Goal: Complete application form

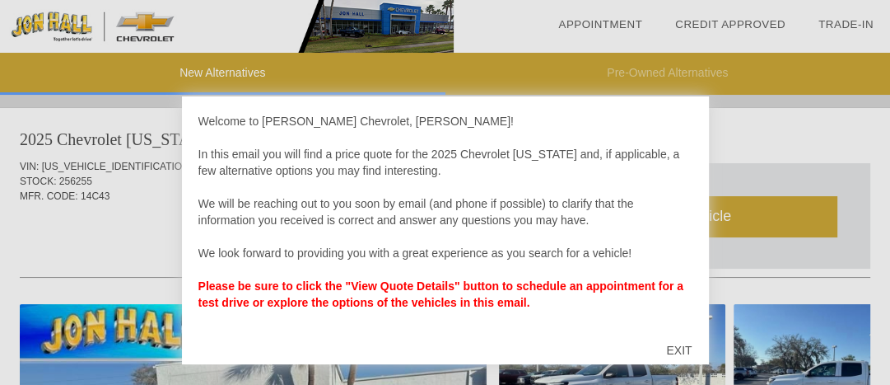
scroll to position [66, 0]
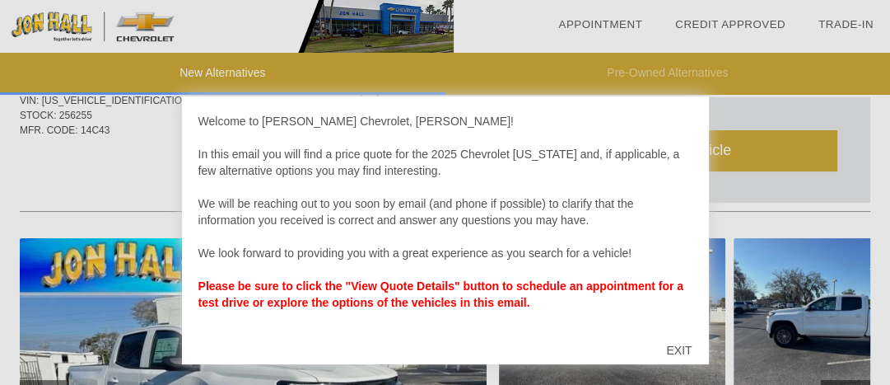
click at [679, 343] on div "EXIT" at bounding box center [679, 349] width 58 height 49
click at [679, 343] on img at bounding box center [612, 323] width 227 height 170
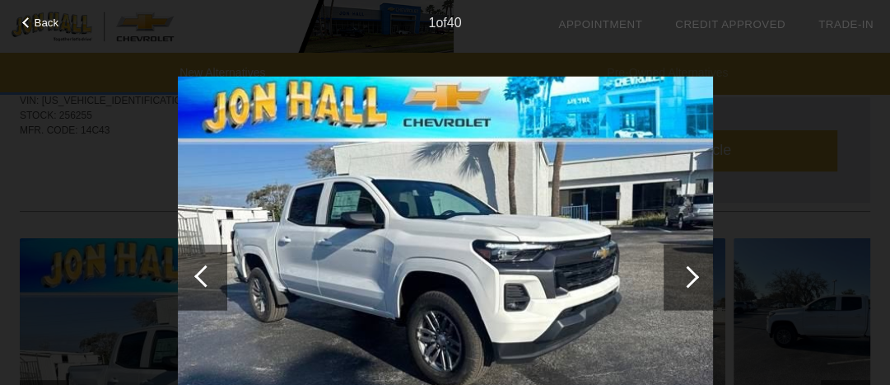
click at [683, 273] on div at bounding box center [688, 276] width 22 height 22
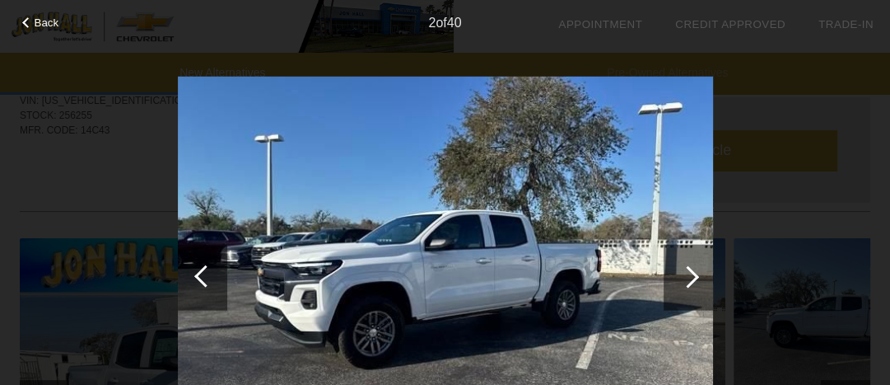
click at [689, 272] on div at bounding box center [688, 276] width 22 height 22
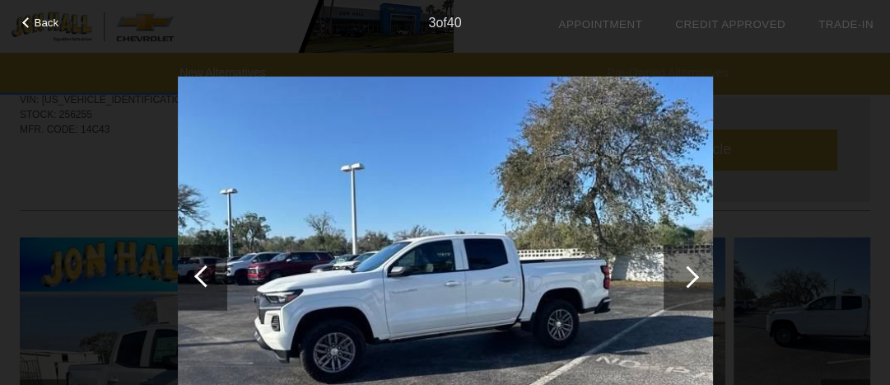
click at [689, 273] on div at bounding box center [688, 276] width 22 height 22
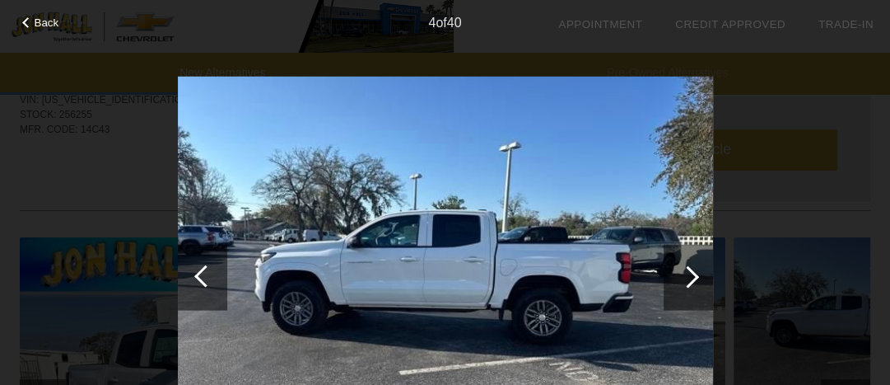
click at [689, 273] on div at bounding box center [688, 276] width 22 height 22
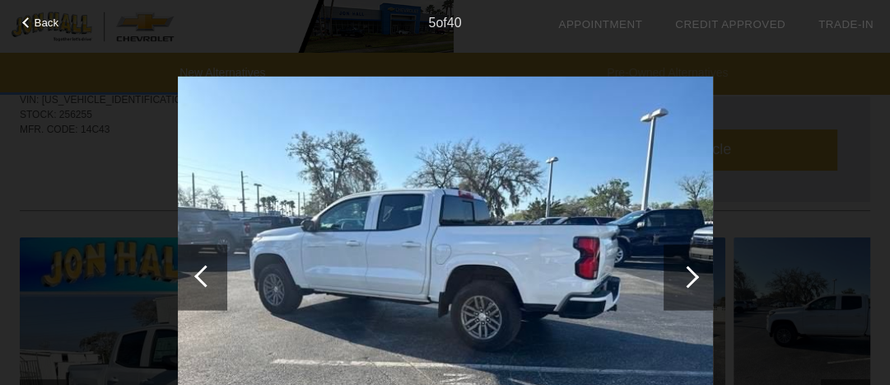
click at [689, 273] on div at bounding box center [688, 276] width 22 height 22
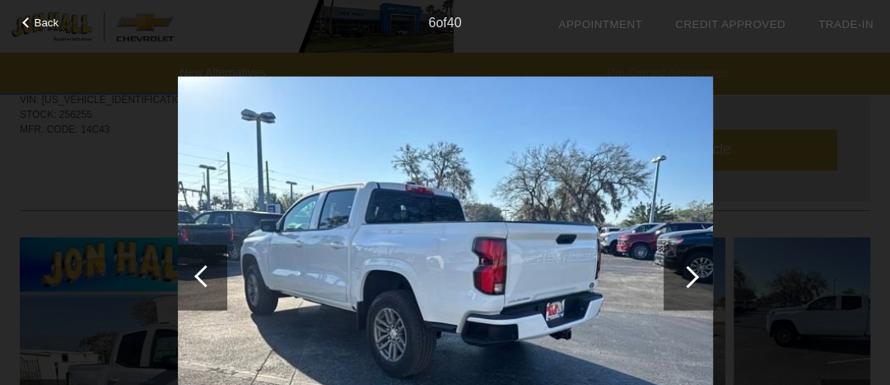
click at [689, 273] on div at bounding box center [688, 276] width 22 height 22
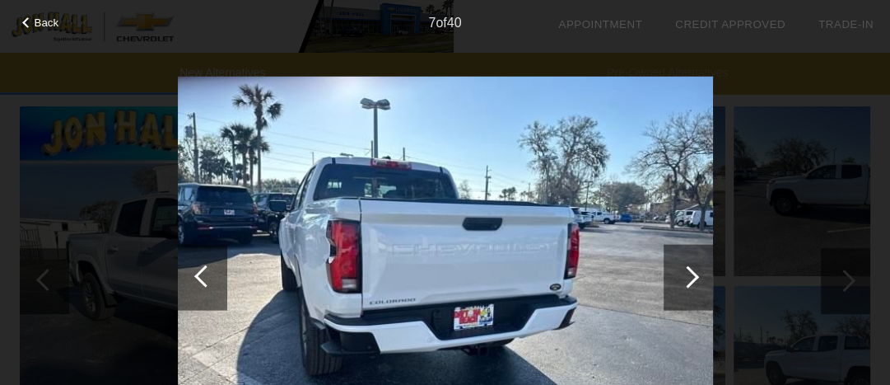
scroll to position [198, 0]
click at [684, 271] on div at bounding box center [688, 276] width 22 height 22
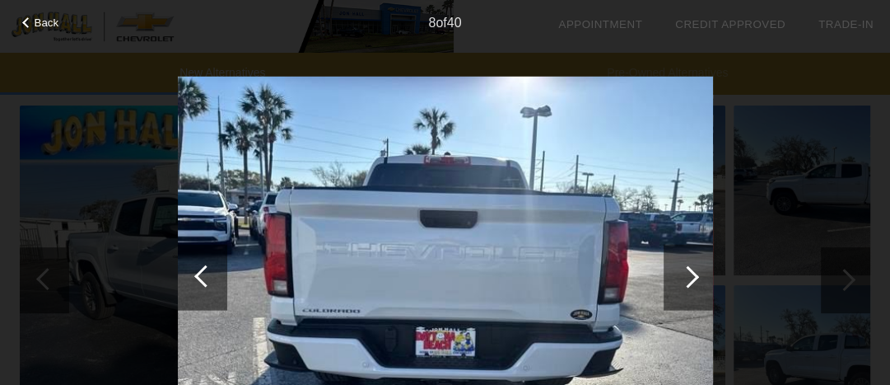
click at [684, 271] on div at bounding box center [688, 276] width 22 height 22
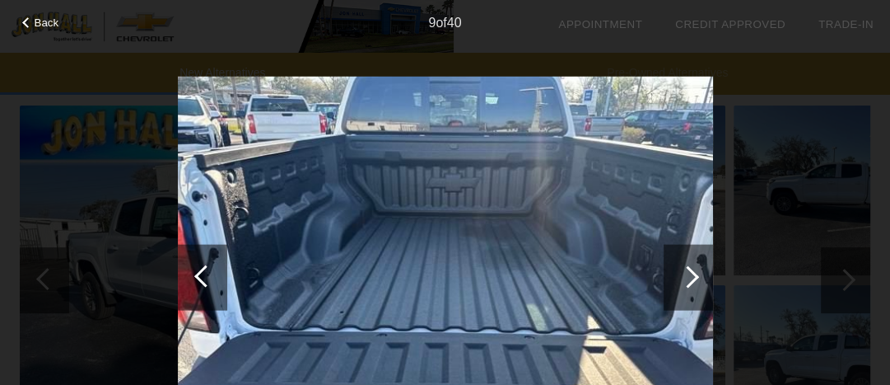
click at [693, 279] on div at bounding box center [688, 276] width 22 height 22
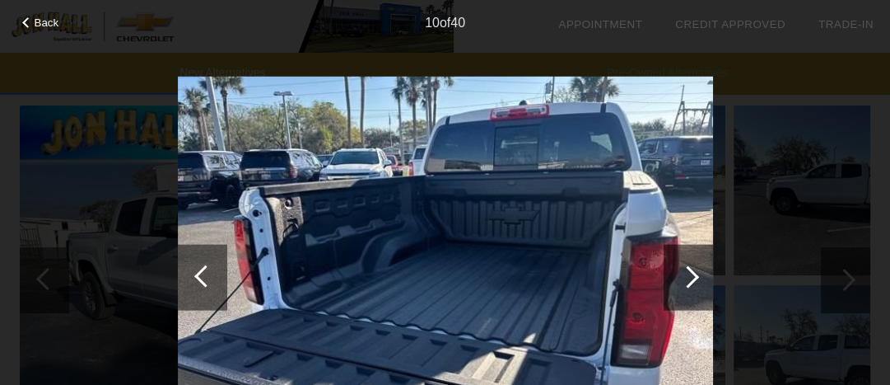
click at [694, 277] on div at bounding box center [688, 276] width 22 height 22
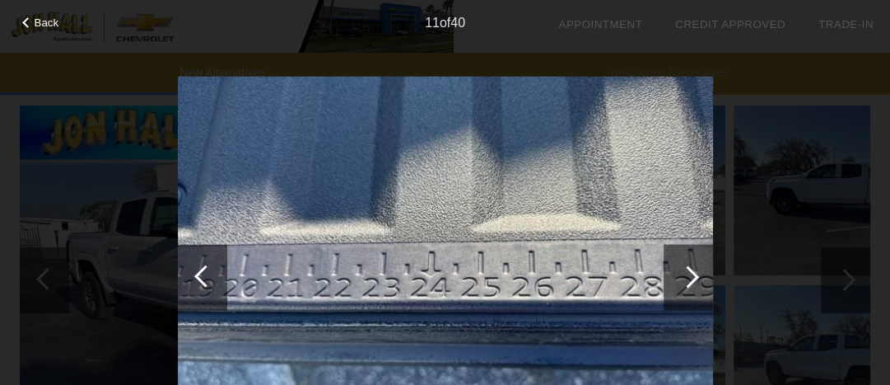
click at [694, 277] on div at bounding box center [688, 276] width 22 height 22
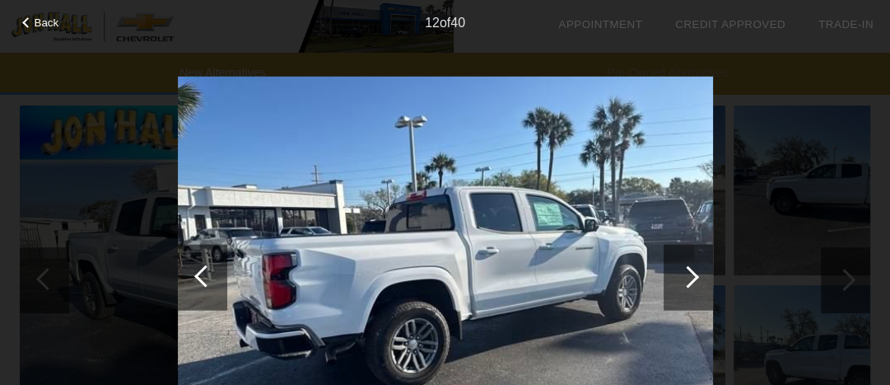
click at [694, 277] on div at bounding box center [688, 276] width 22 height 22
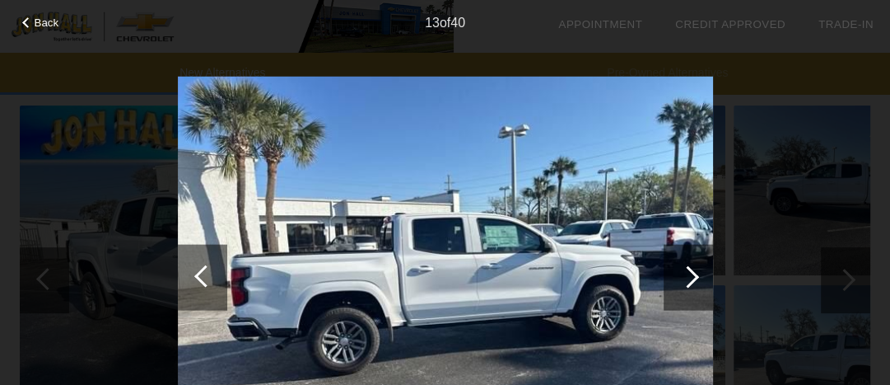
click at [694, 277] on div at bounding box center [688, 276] width 22 height 22
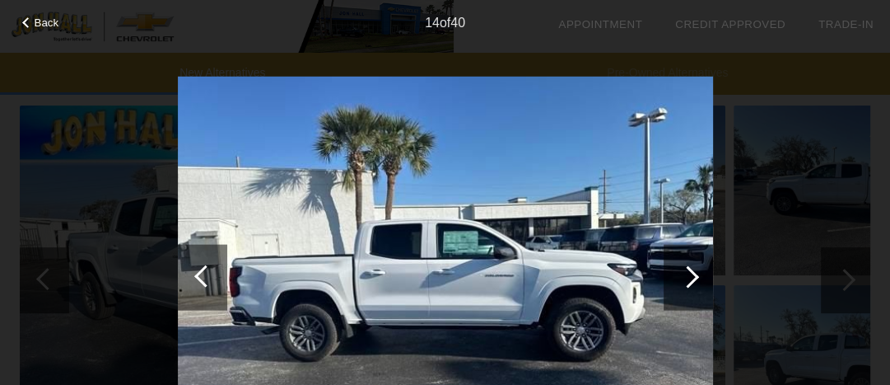
click at [694, 277] on div at bounding box center [688, 276] width 22 height 22
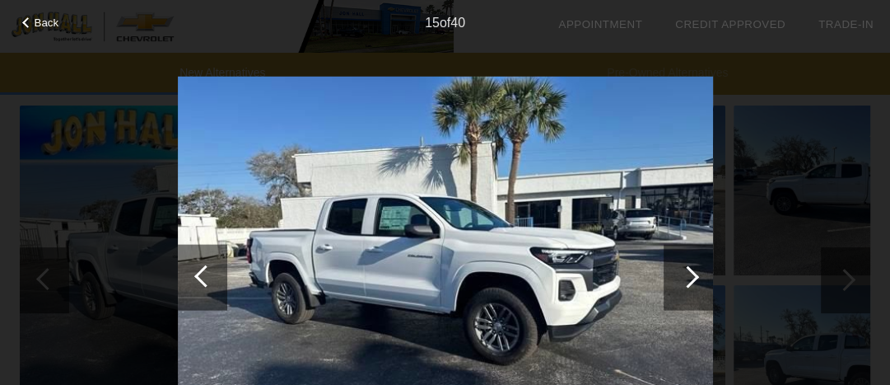
click at [694, 277] on div at bounding box center [688, 276] width 22 height 22
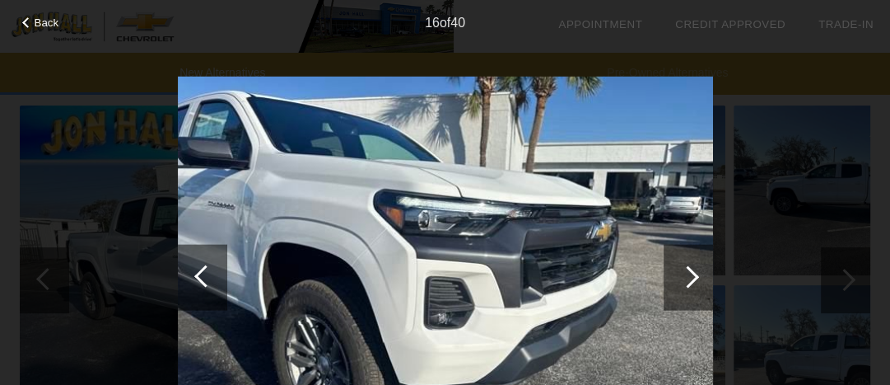
click at [694, 277] on div at bounding box center [688, 276] width 22 height 22
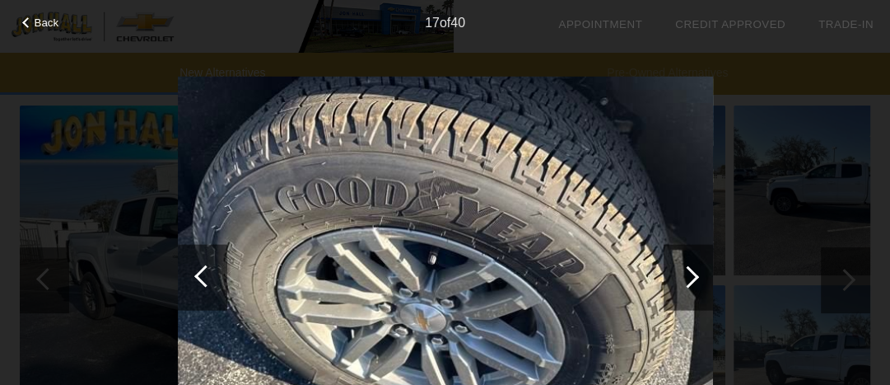
click at [694, 277] on div at bounding box center [688, 276] width 22 height 22
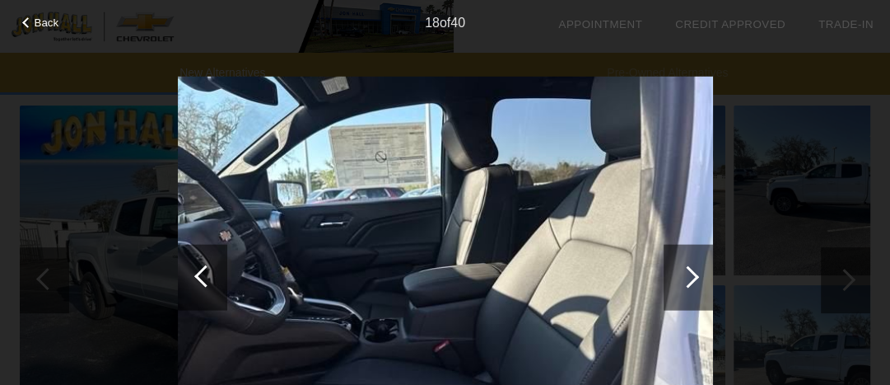
click at [465, 253] on img at bounding box center [445, 277] width 535 height 402
click at [687, 276] on div at bounding box center [688, 276] width 22 height 22
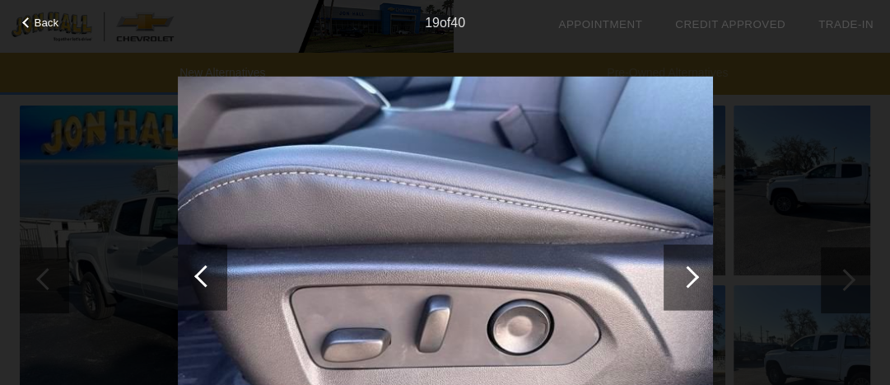
click at [687, 276] on div at bounding box center [688, 276] width 22 height 22
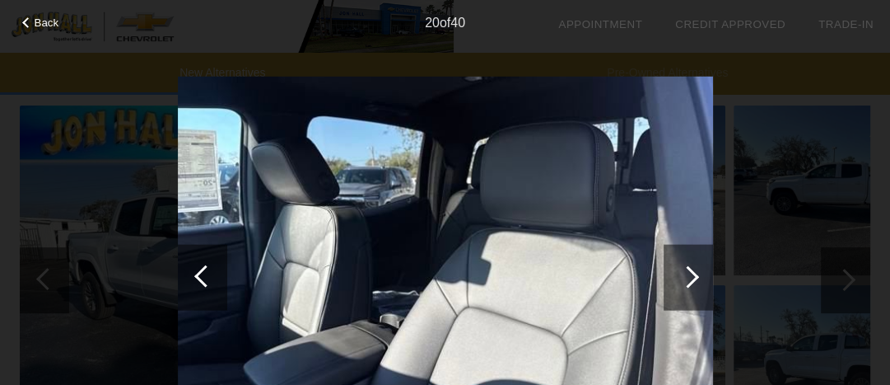
click at [689, 274] on div at bounding box center [688, 276] width 22 height 22
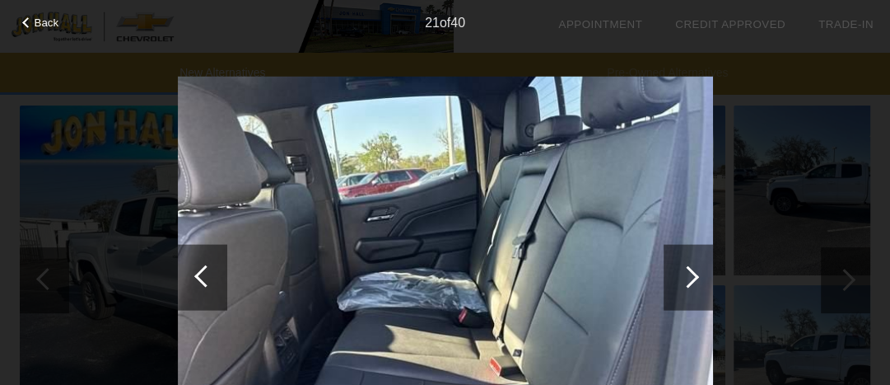
click at [689, 273] on div at bounding box center [688, 276] width 22 height 22
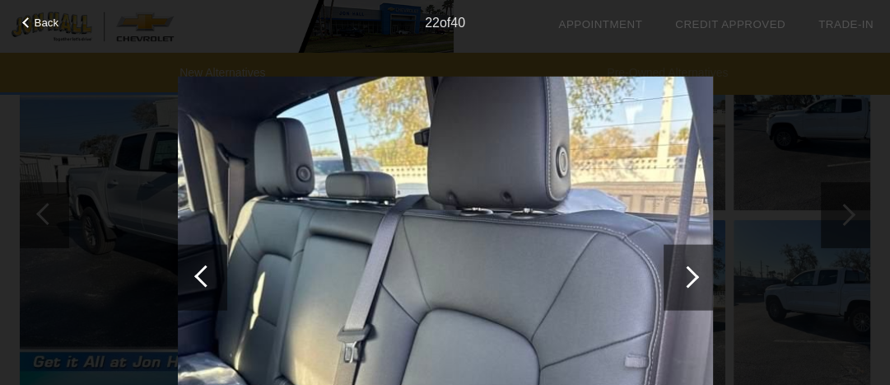
scroll to position [264, 0]
click at [689, 273] on div at bounding box center [688, 276] width 22 height 22
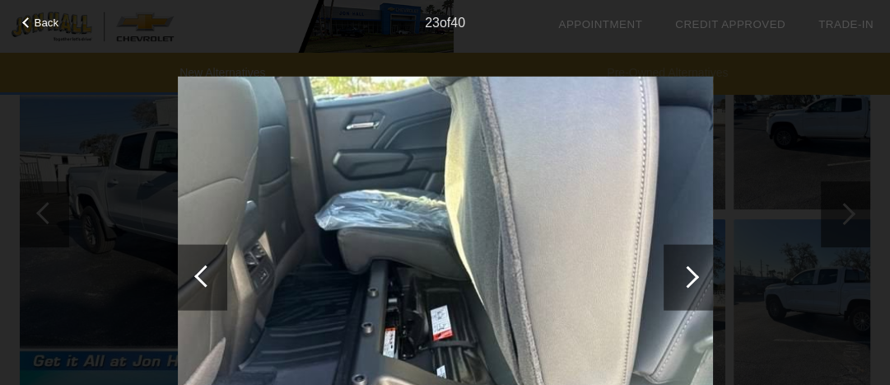
click at [693, 269] on div at bounding box center [688, 277] width 49 height 66
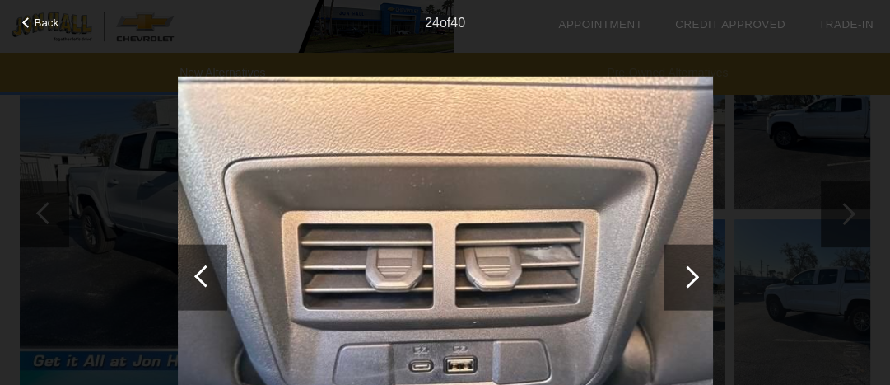
click at [693, 269] on div at bounding box center [688, 277] width 49 height 66
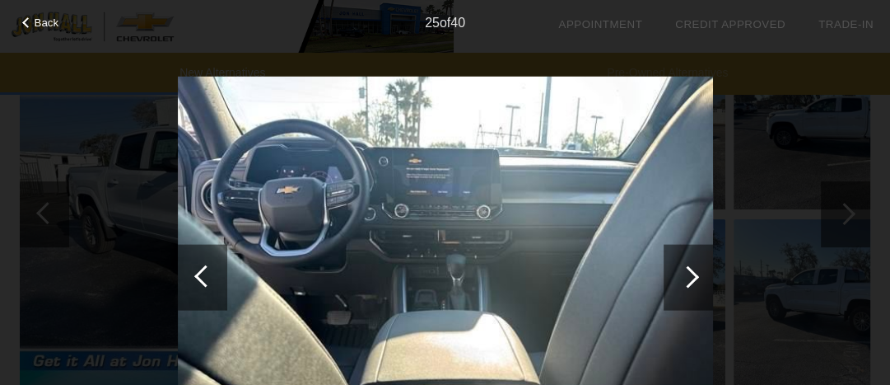
click at [702, 276] on div at bounding box center [688, 277] width 49 height 66
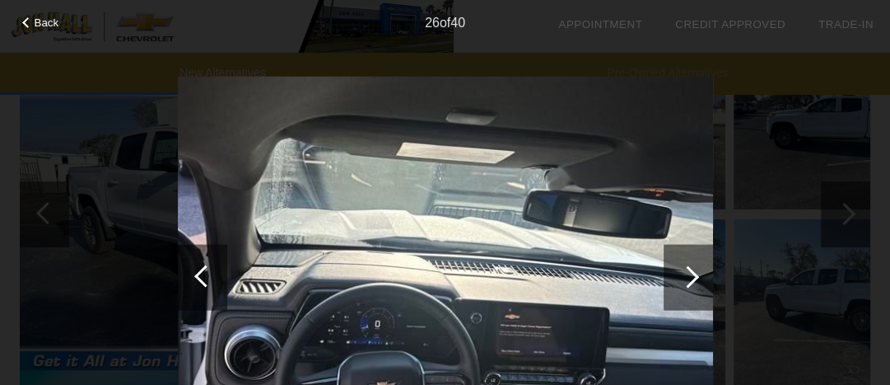
click at [695, 272] on div at bounding box center [688, 277] width 49 height 66
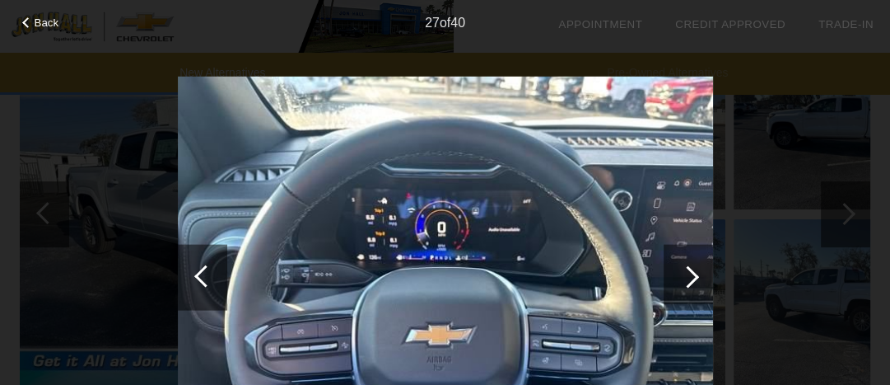
click at [695, 272] on div at bounding box center [688, 277] width 49 height 66
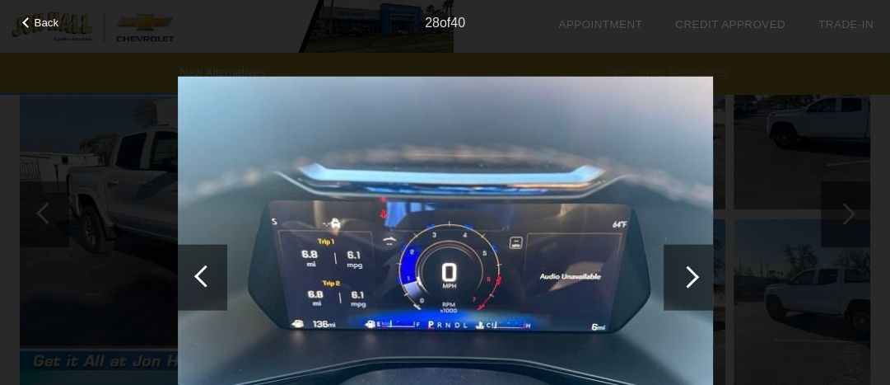
click at [695, 272] on div at bounding box center [688, 277] width 49 height 66
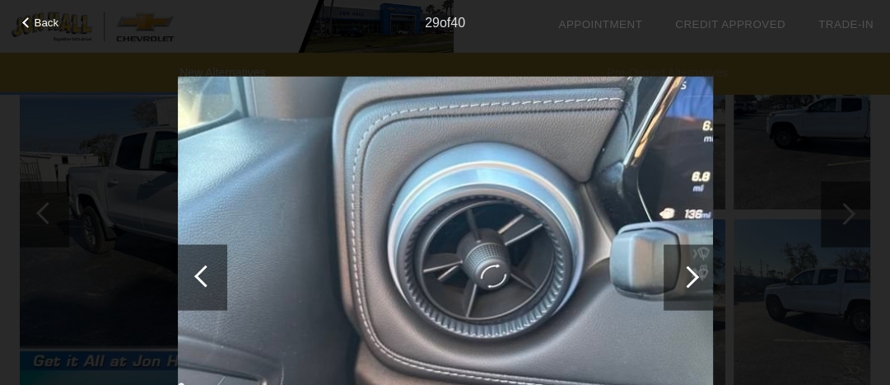
click at [695, 277] on div at bounding box center [688, 276] width 22 height 22
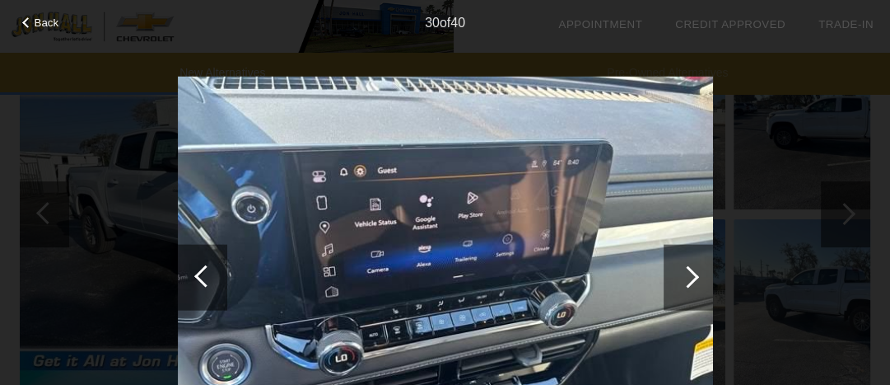
click at [703, 273] on div at bounding box center [688, 277] width 49 height 66
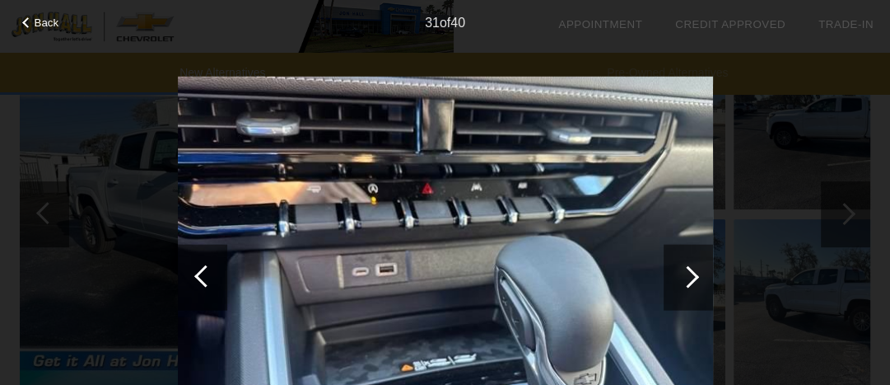
click at [697, 273] on div at bounding box center [688, 277] width 49 height 66
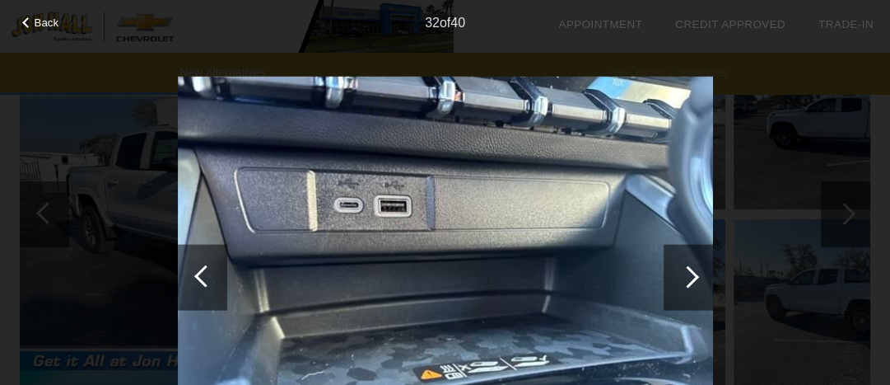
click at [695, 273] on div at bounding box center [688, 276] width 22 height 22
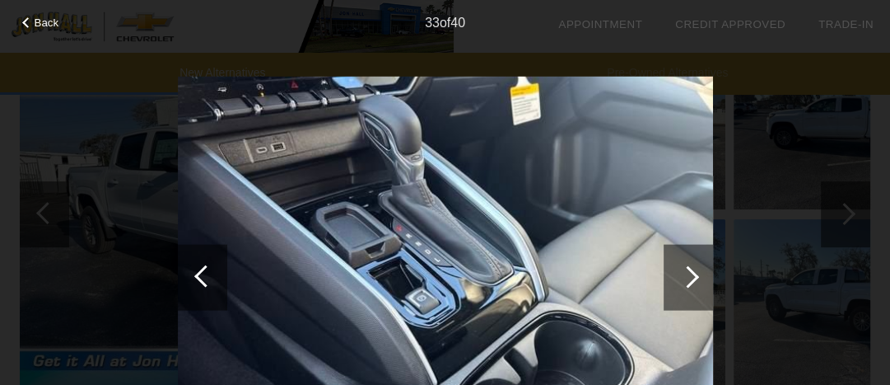
click at [695, 273] on div at bounding box center [688, 276] width 22 height 22
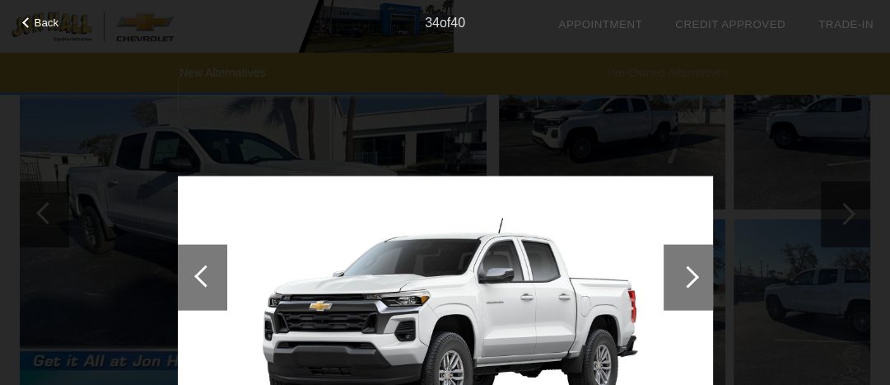
click at [695, 273] on div at bounding box center [688, 276] width 22 height 22
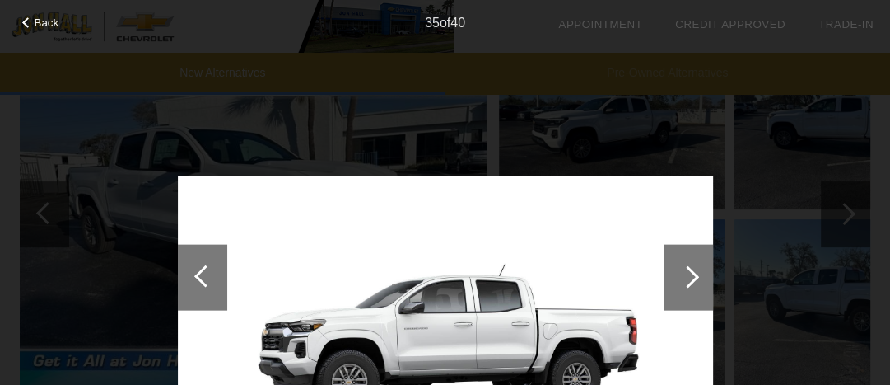
click at [695, 273] on div at bounding box center [688, 276] width 22 height 22
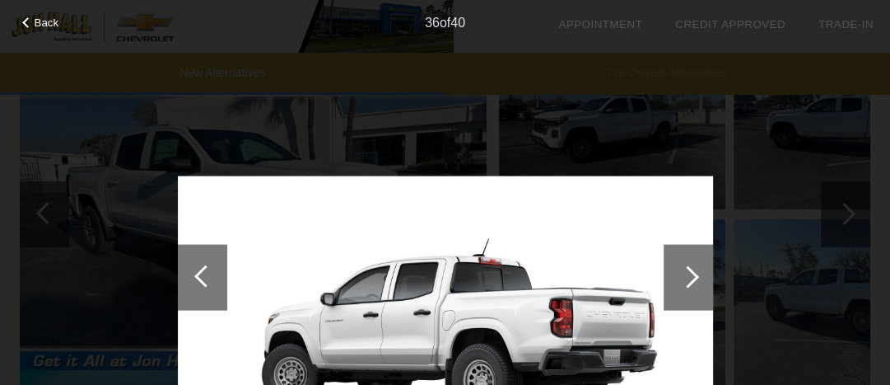
click at [23, 23] on div at bounding box center [27, 22] width 11 height 11
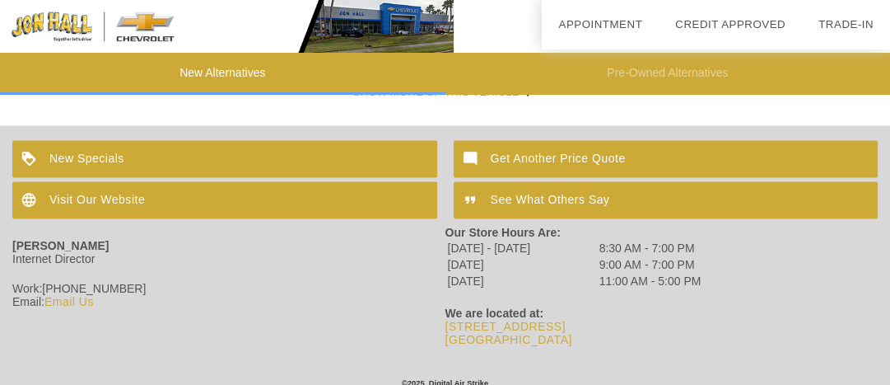
scroll to position [2334, 0]
